Goal: Information Seeking & Learning: Learn about a topic

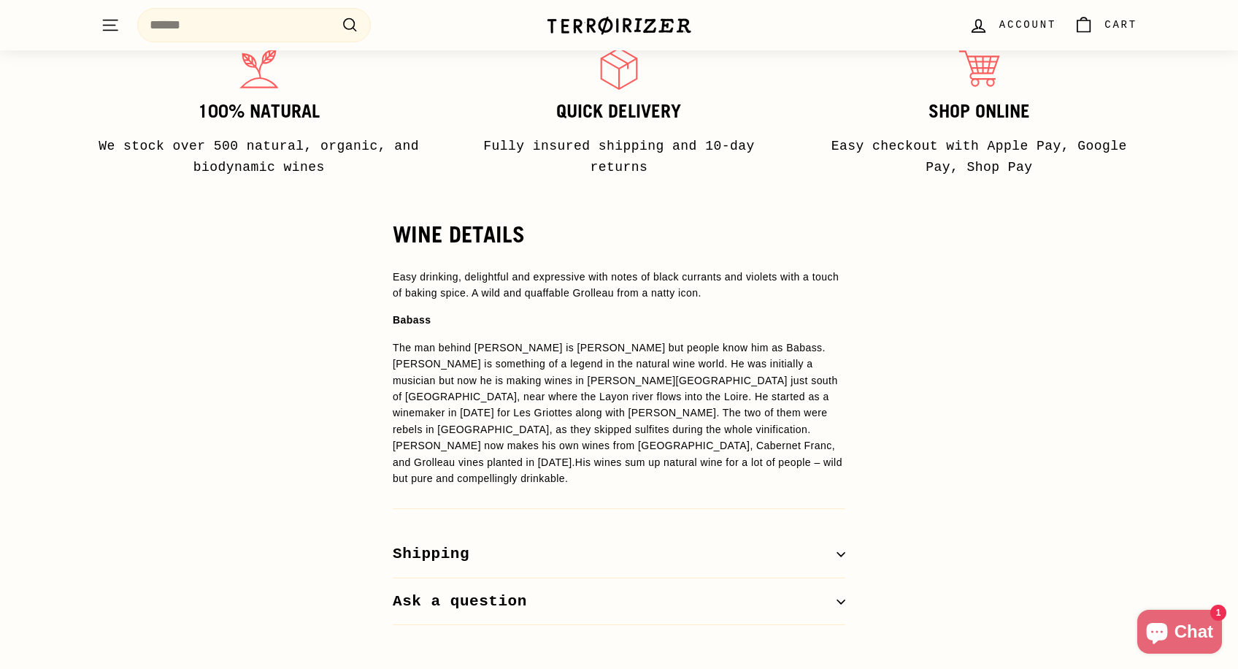
scroll to position [989, 0]
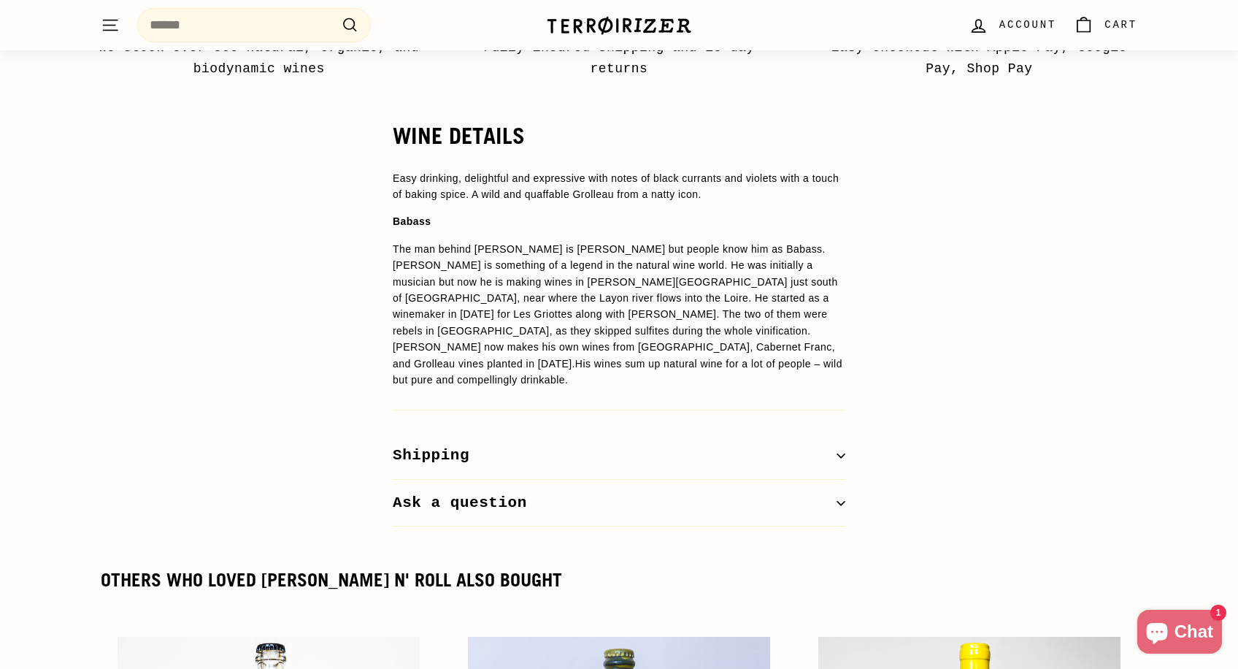
scroll to position [1069, 0]
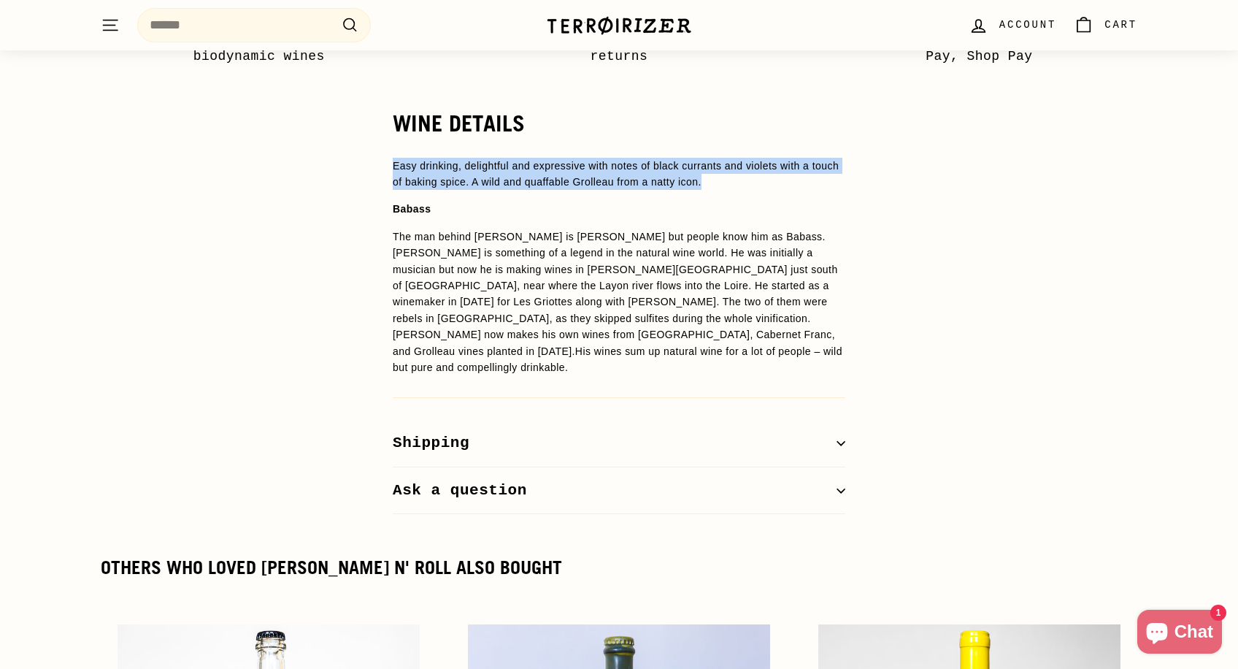
drag, startPoint x: 393, startPoint y: 166, endPoint x: 759, endPoint y: 185, distance: 366.2
click at [759, 185] on p "Easy drinking, delightful and expressive with notes of black currants and viole…" at bounding box center [619, 174] width 453 height 33
copy p "Easy drinking, delightful and expressive with notes of black currants and viole…"
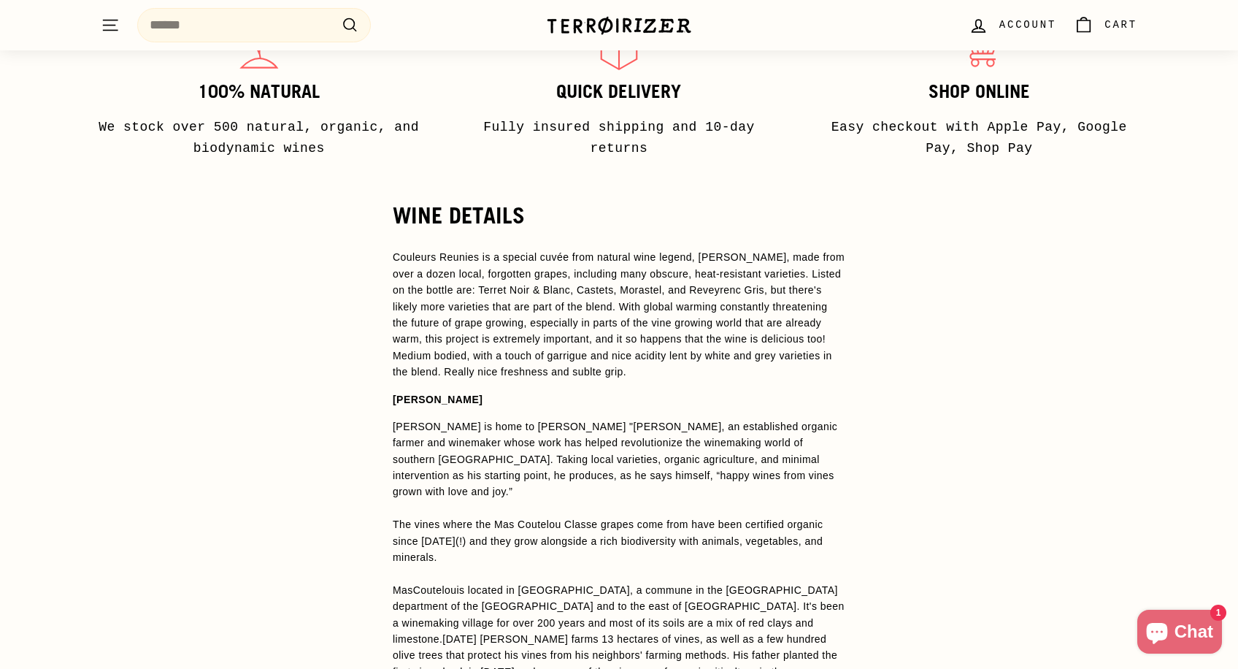
scroll to position [893, 0]
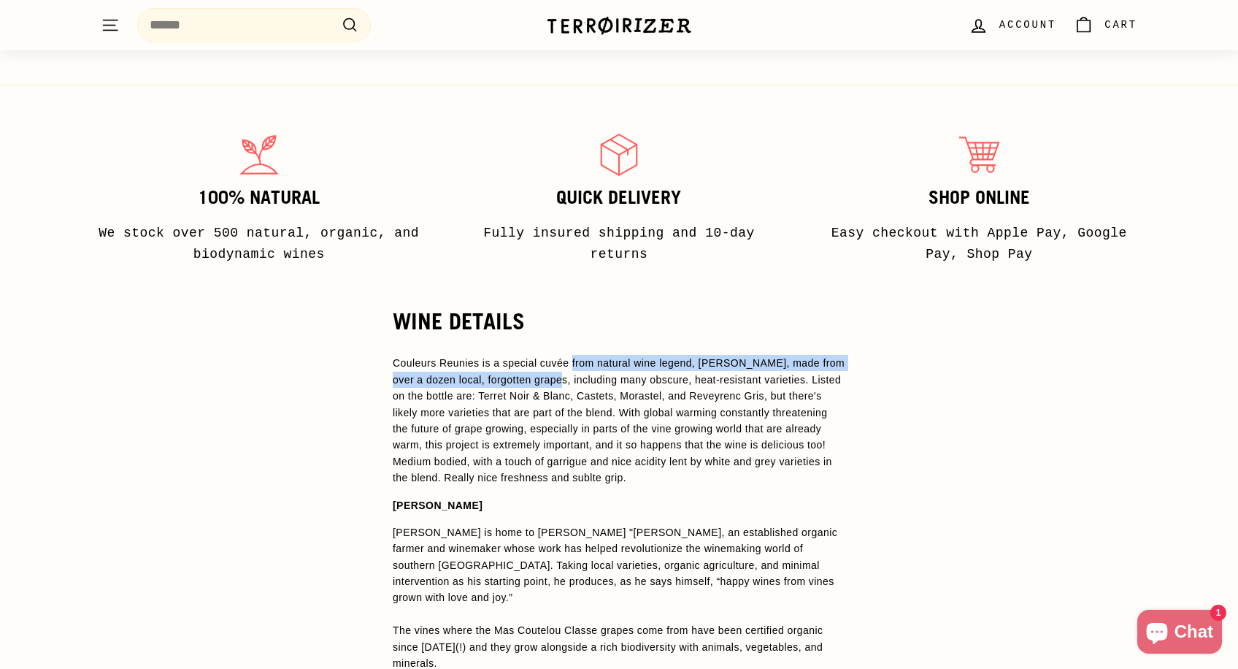
drag, startPoint x: 576, startPoint y: 363, endPoint x: 568, endPoint y: 377, distance: 16.0
click at [568, 377] on span "Couleurs Reunies is a special cuvée from natural wine legend, Jeff Coutelou, ma…" at bounding box center [619, 420] width 452 height 126
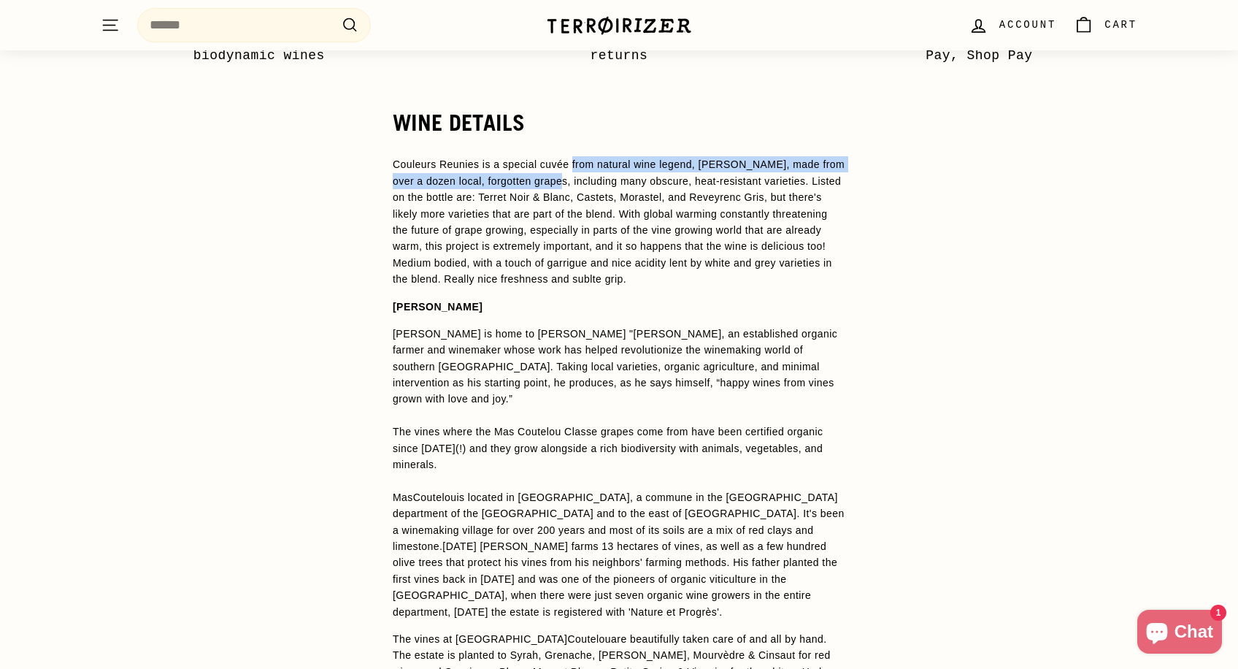
scroll to position [1099, 0]
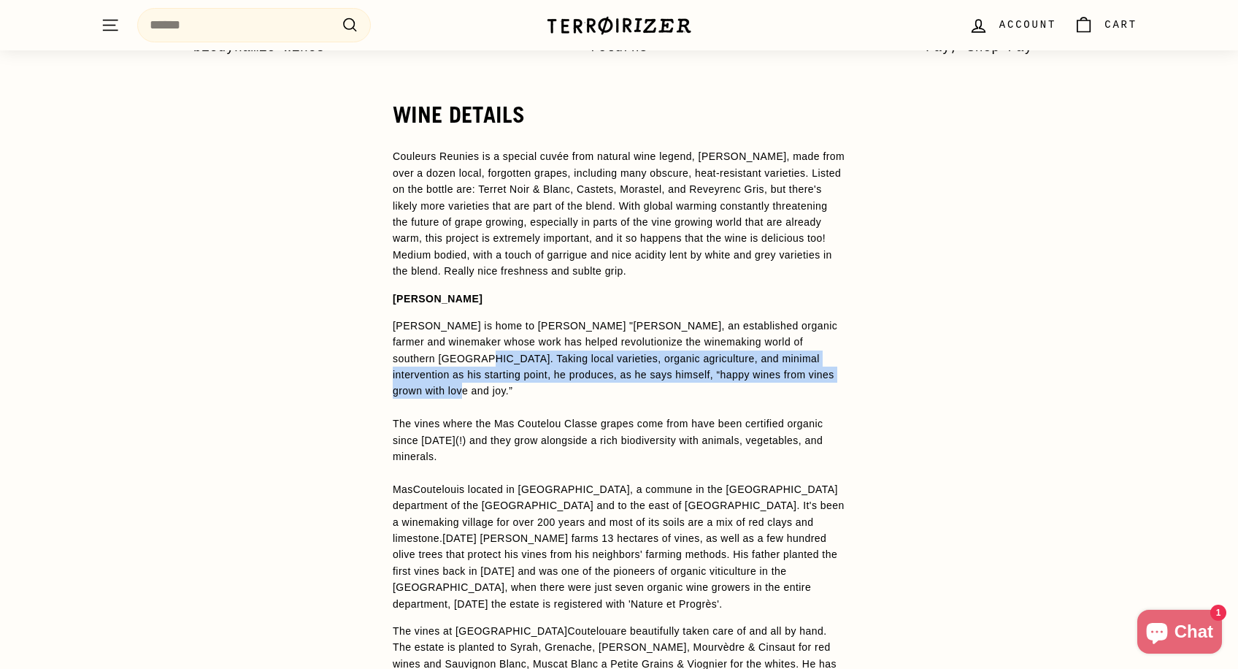
drag, startPoint x: 434, startPoint y: 356, endPoint x: 863, endPoint y: 374, distance: 428.8
click at [863, 374] on div "WINE DETAILS Couleurs Reunies is a special cuvée from natural wine legend, Jeff…" at bounding box center [618, 505] width 511 height 807
copy div "Taking local varieties, organic agriculture, and minimal intervention as his st…"
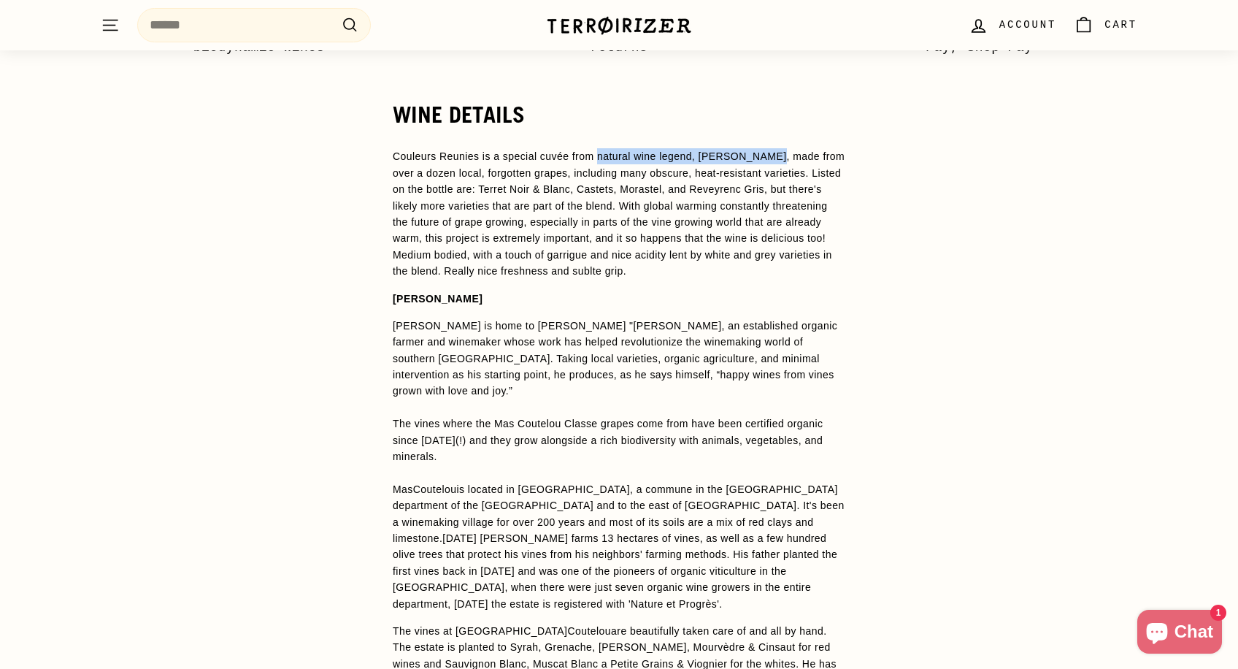
drag, startPoint x: 603, startPoint y: 153, endPoint x: 774, endPoint y: 157, distance: 171.6
click at [774, 157] on span "Couleurs Reunies is a special cuvée from natural wine legend, Jeff Coutelou, ma…" at bounding box center [619, 213] width 452 height 126
copy span "natural wine legend, Jeff Coutelou"
